Goal: Find specific page/section: Find specific page/section

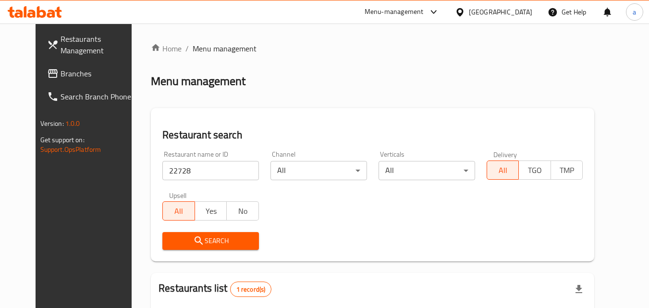
scroll to position [112, 0]
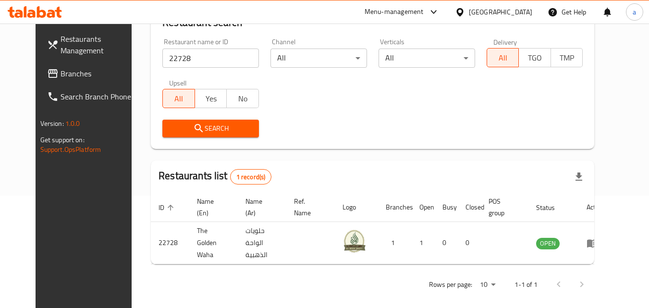
click at [520, 13] on div "Kuwait" at bounding box center [500, 12] width 63 height 11
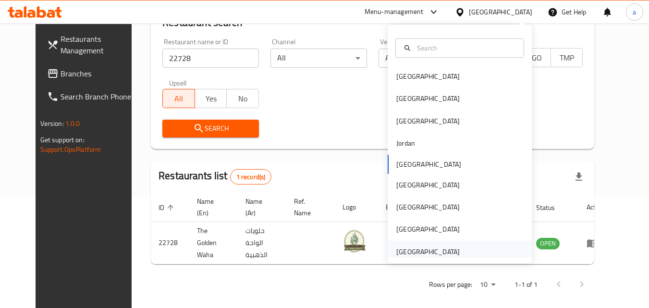
click at [461, 248] on div "[GEOGRAPHIC_DATA]" at bounding box center [460, 252] width 144 height 22
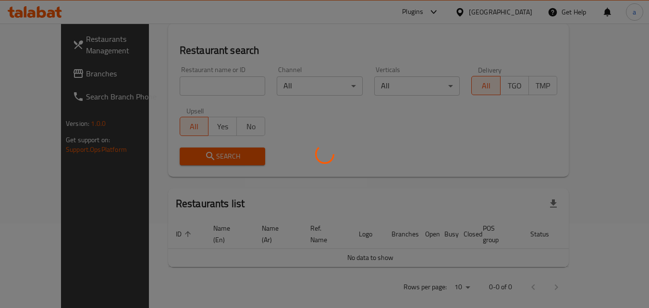
scroll to position [112, 0]
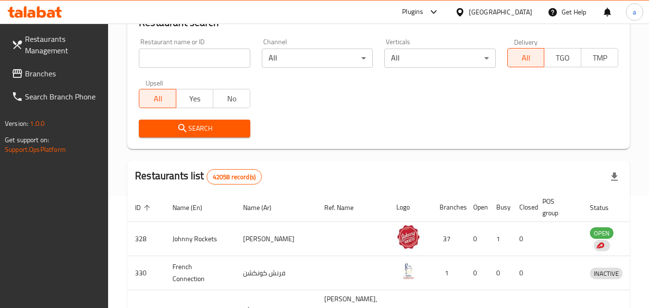
click at [48, 68] on span "Branches" at bounding box center [63, 74] width 76 height 12
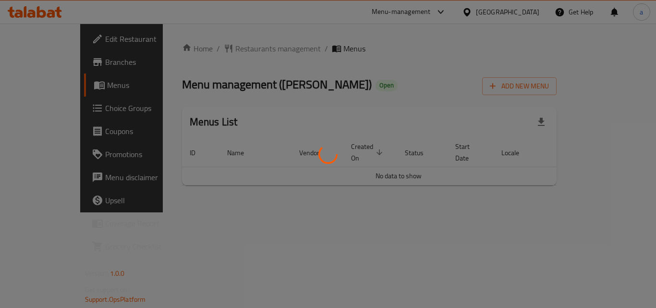
click at [321, 47] on div at bounding box center [328, 154] width 656 height 308
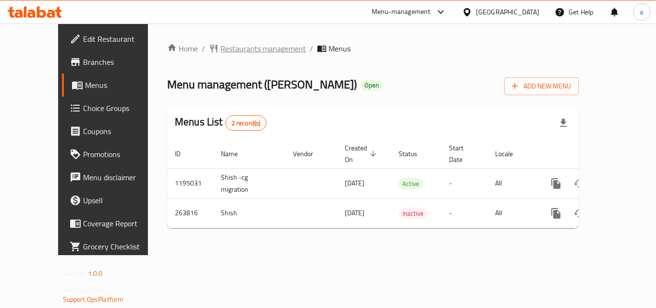
click at [238, 45] on span "Restaurants management" at bounding box center [263, 49] width 86 height 12
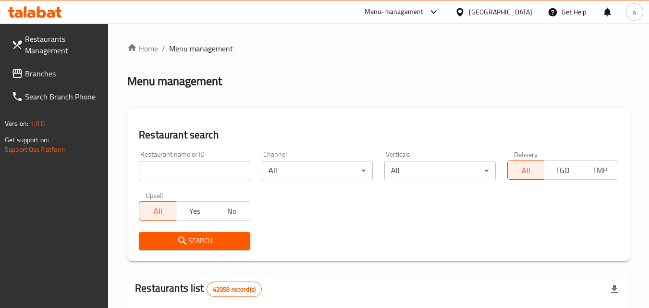
click at [207, 168] on input "search" at bounding box center [194, 170] width 111 height 19
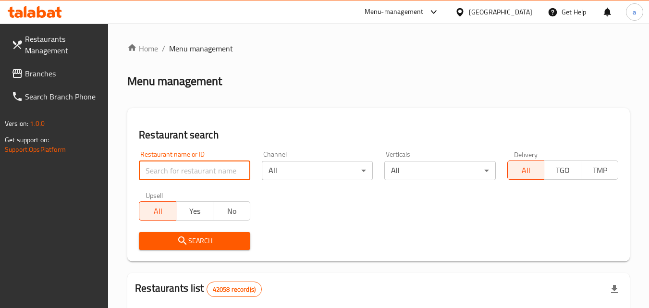
paste input "627543"
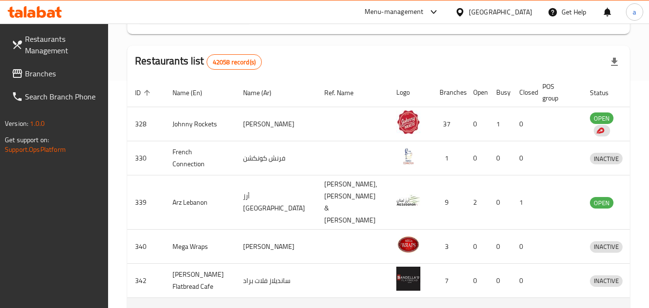
scroll to position [131, 0]
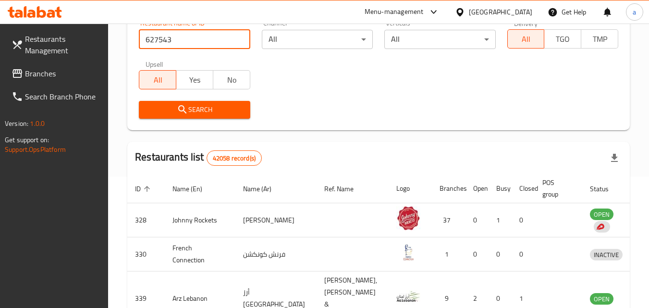
type input "627543"
click at [202, 110] on span "Search" at bounding box center [195, 110] width 96 height 12
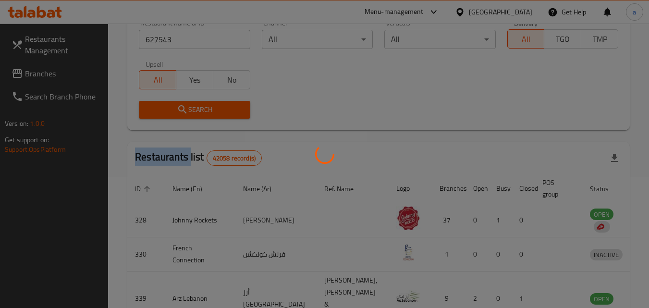
click at [202, 110] on div at bounding box center [324, 154] width 649 height 308
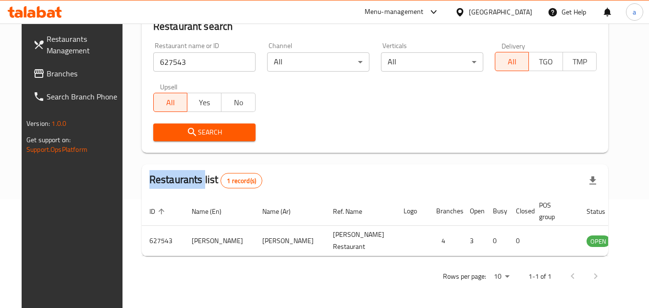
scroll to position [112, 0]
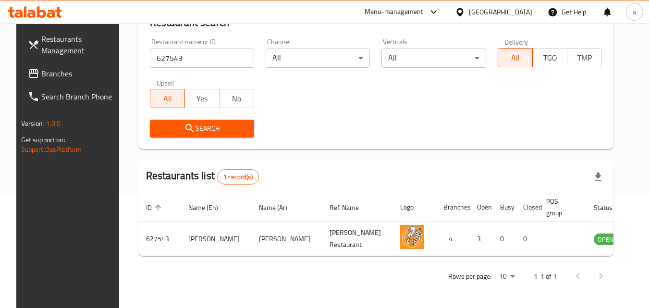
click at [481, 7] on div "[GEOGRAPHIC_DATA]" at bounding box center [500, 12] width 63 height 11
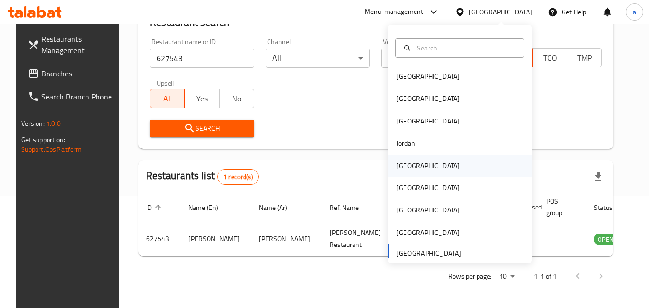
click at [405, 171] on div "[GEOGRAPHIC_DATA]" at bounding box center [427, 165] width 63 height 11
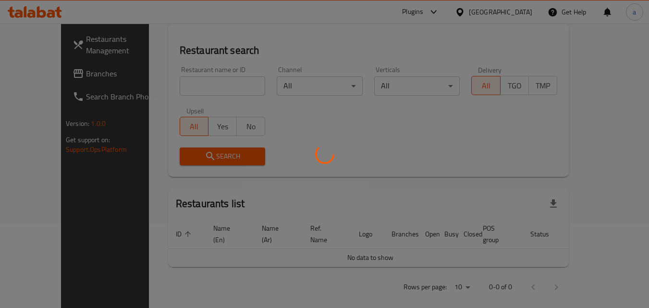
scroll to position [112, 0]
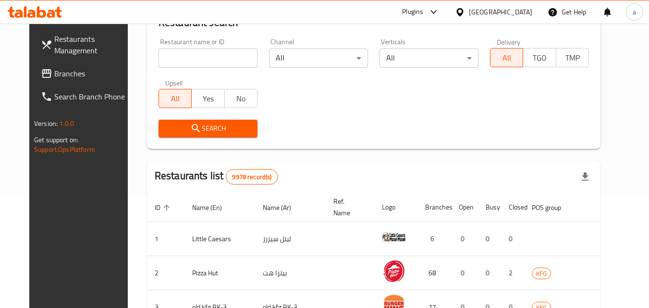
click at [56, 67] on link "Branches" at bounding box center [85, 73] width 105 height 23
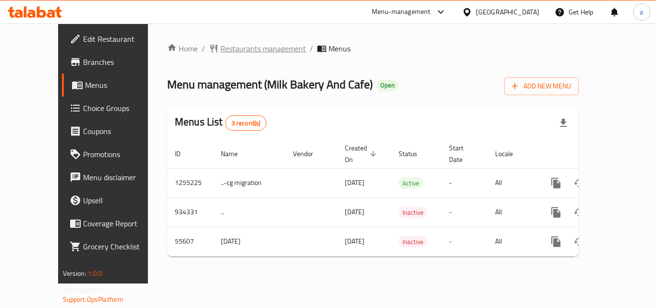
click at [220, 44] on span "Restaurants management" at bounding box center [263, 49] width 86 height 12
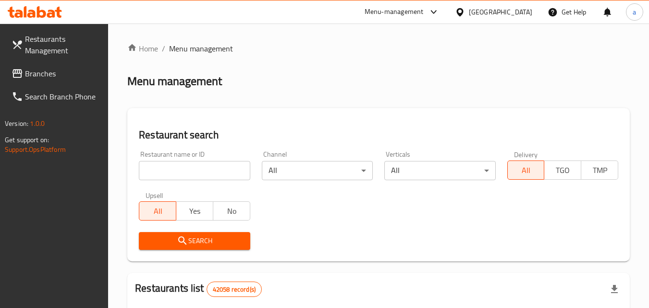
click at [219, 170] on input "search" at bounding box center [194, 170] width 111 height 19
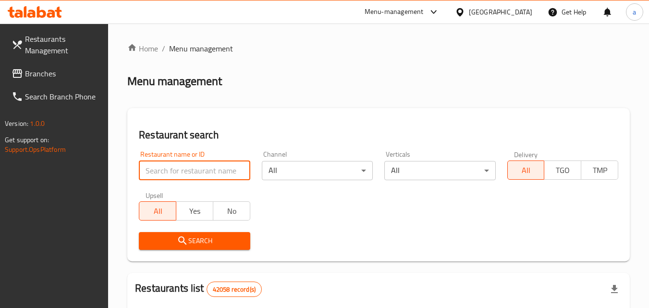
click at [219, 170] on input "search" at bounding box center [194, 170] width 111 height 19
paste input "27391"
type input "27391"
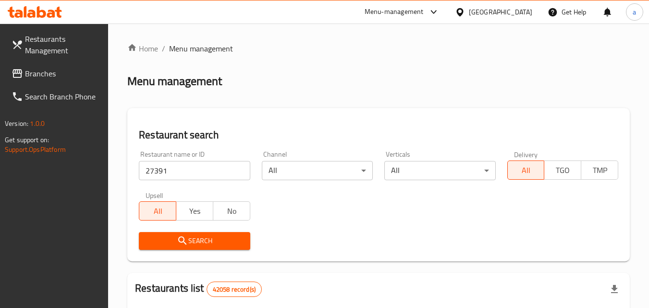
click at [225, 240] on span "Search" at bounding box center [195, 241] width 96 height 12
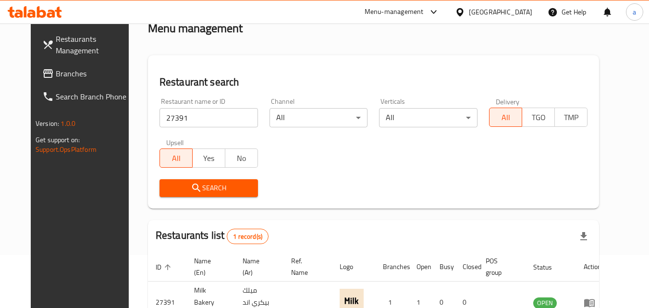
scroll to position [112, 0]
